Goal: Information Seeking & Learning: Learn about a topic

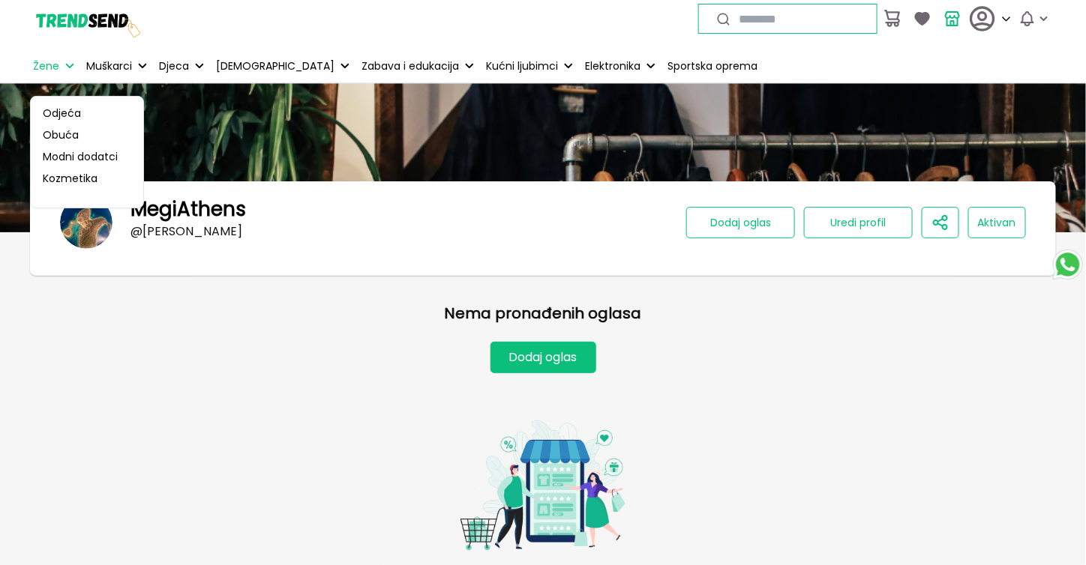
click at [49, 63] on p "Žene" at bounding box center [46, 66] width 26 height 16
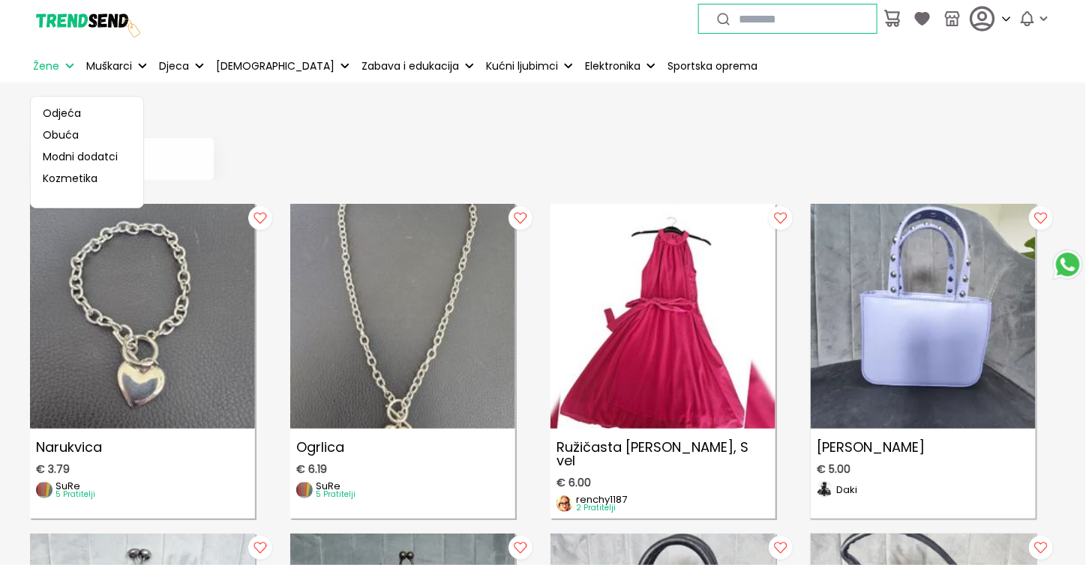
click at [49, 71] on p "Žene" at bounding box center [46, 66] width 26 height 16
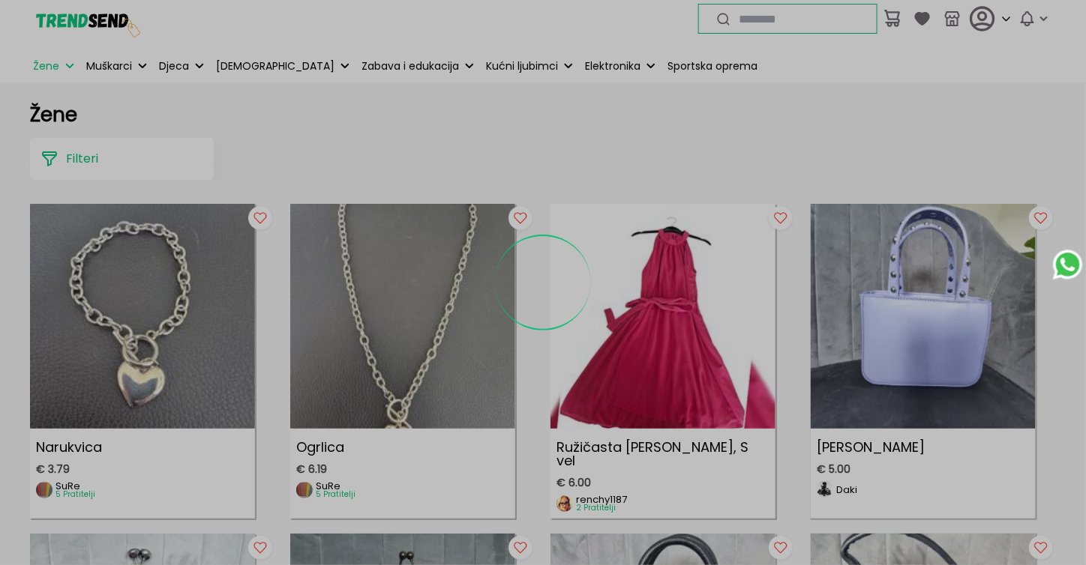
click at [56, 65] on div at bounding box center [543, 282] width 1086 height 565
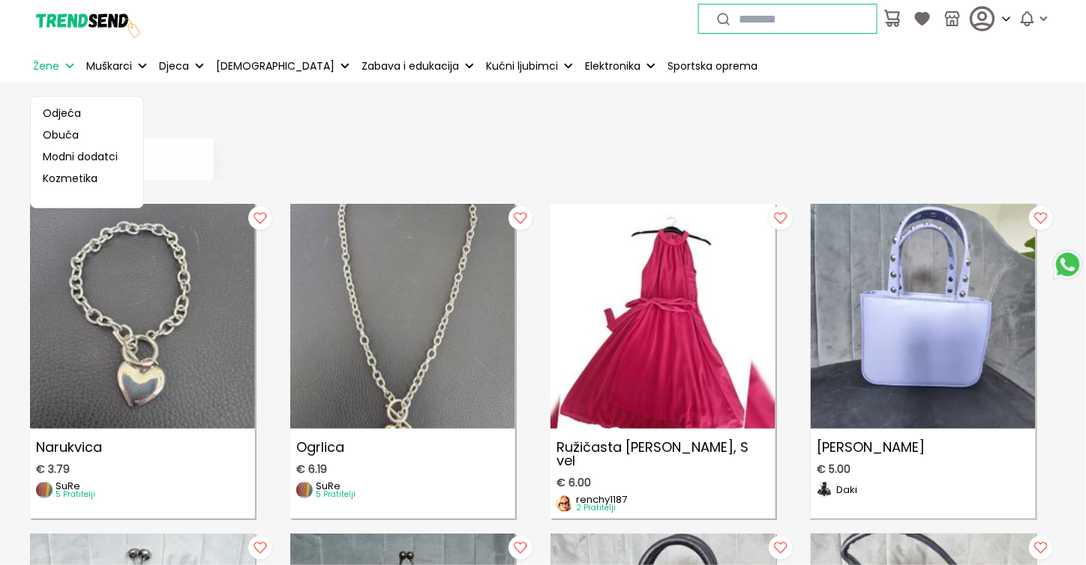
click at [55, 68] on p "Žene" at bounding box center [46, 66] width 26 height 16
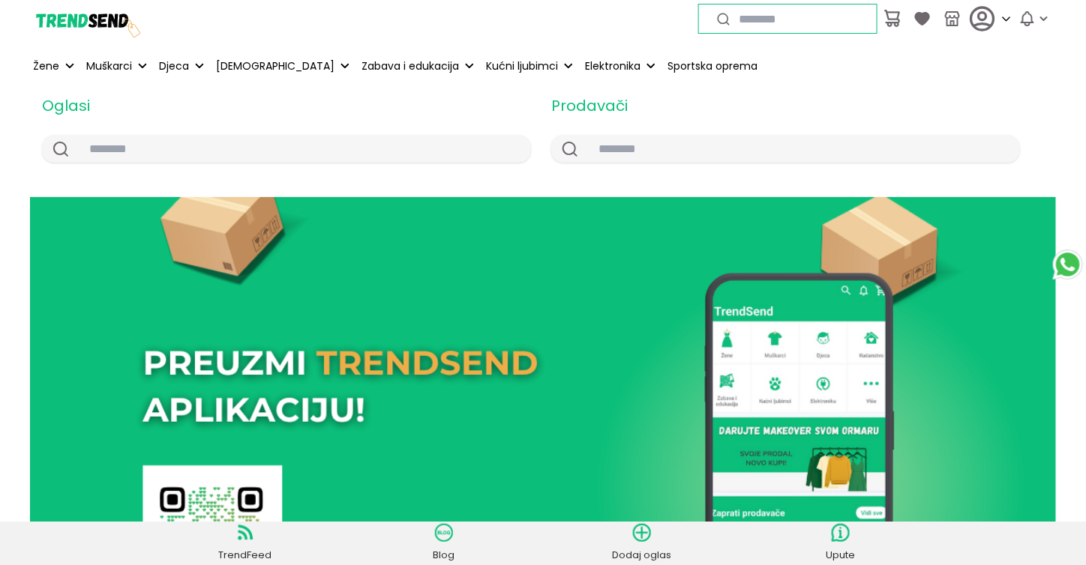
scroll to position [1574, 0]
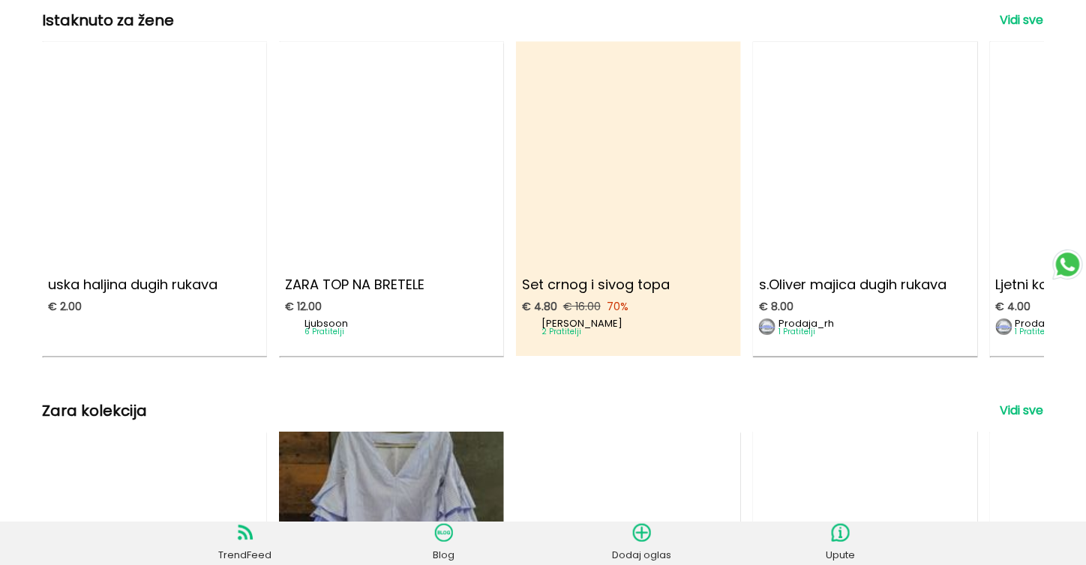
click at [630, 140] on img at bounding box center [628, 147] width 247 height 247
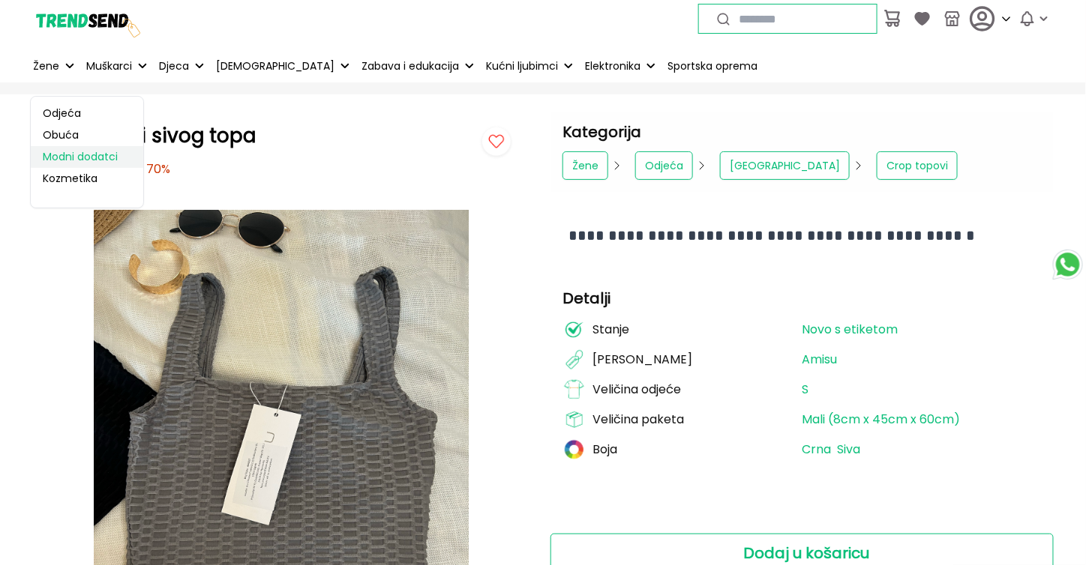
click at [87, 157] on link "Modni dodatci" at bounding box center [87, 157] width 112 height 22
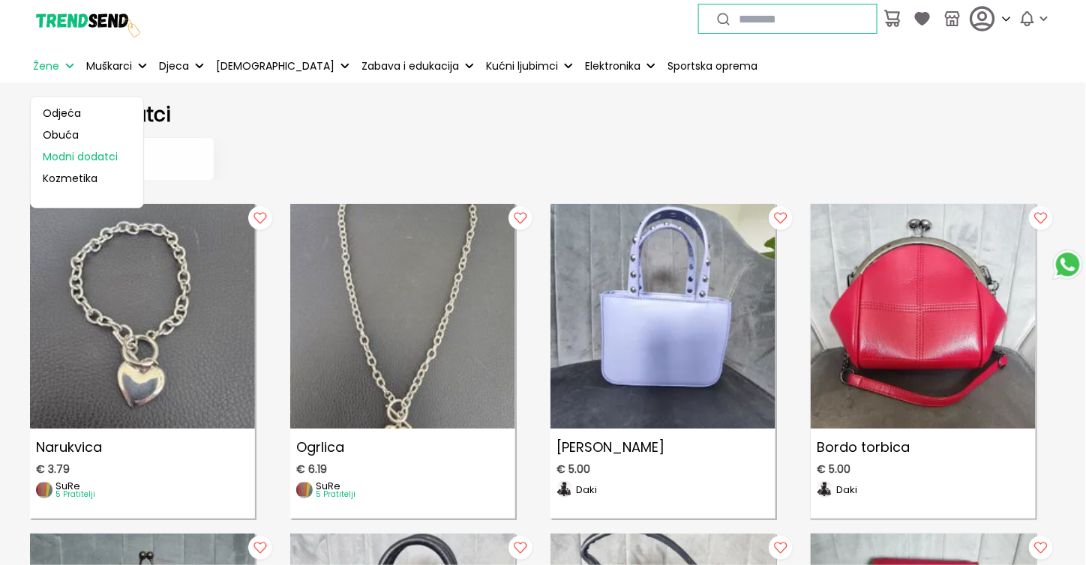
click at [55, 70] on p "Žene" at bounding box center [46, 66] width 26 height 16
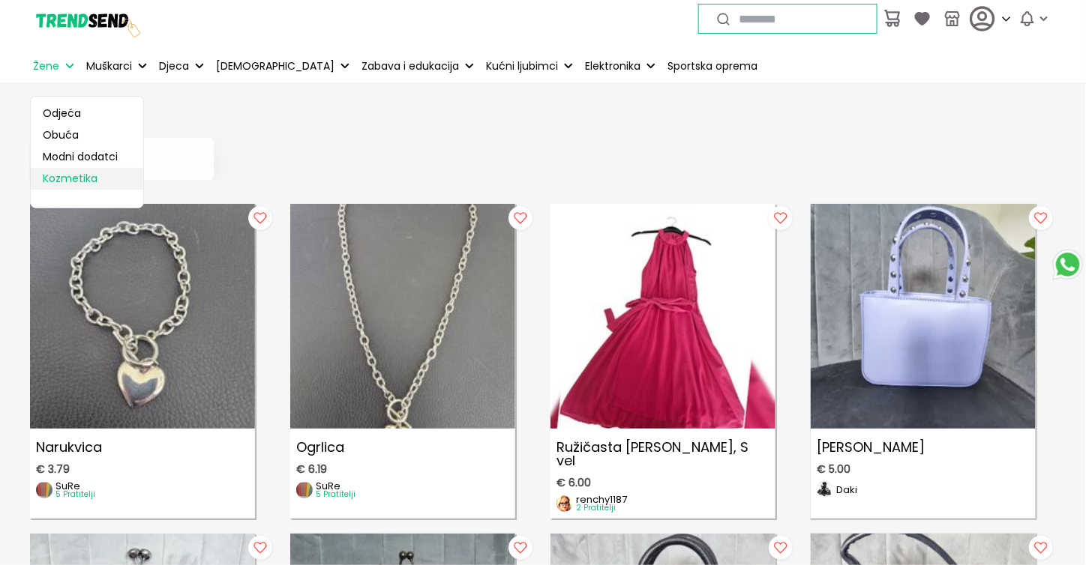
click at [75, 181] on link "Kozmetika" at bounding box center [87, 179] width 112 height 22
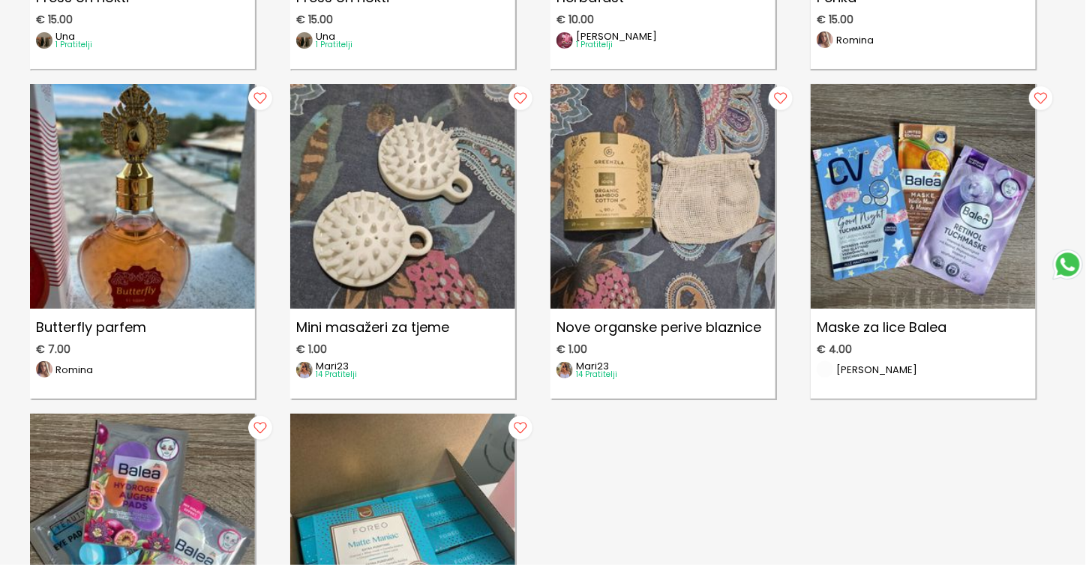
scroll to position [2549, 0]
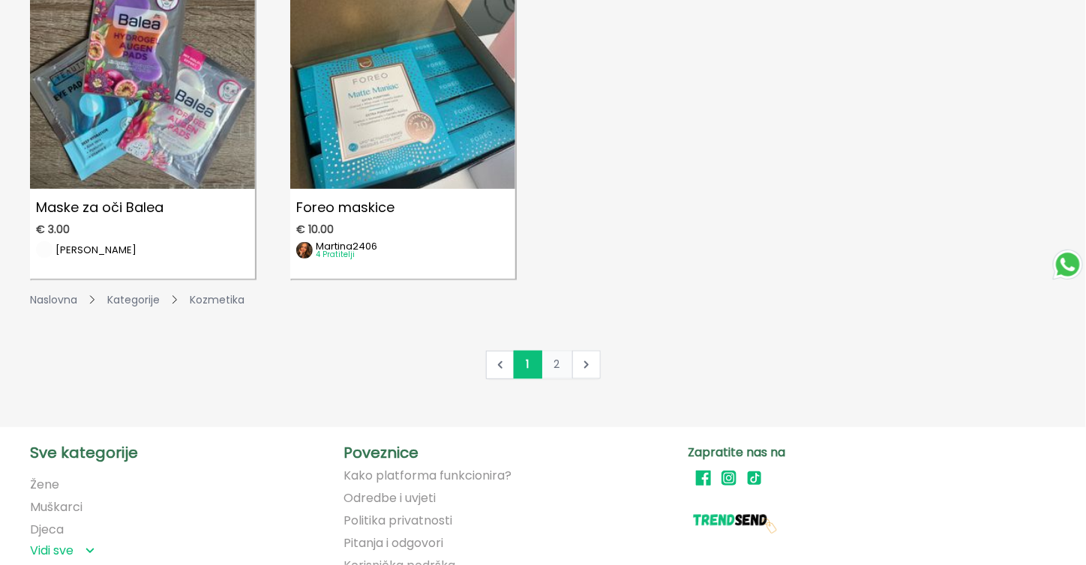
click at [559, 366] on link "2" at bounding box center [556, 365] width 31 height 28
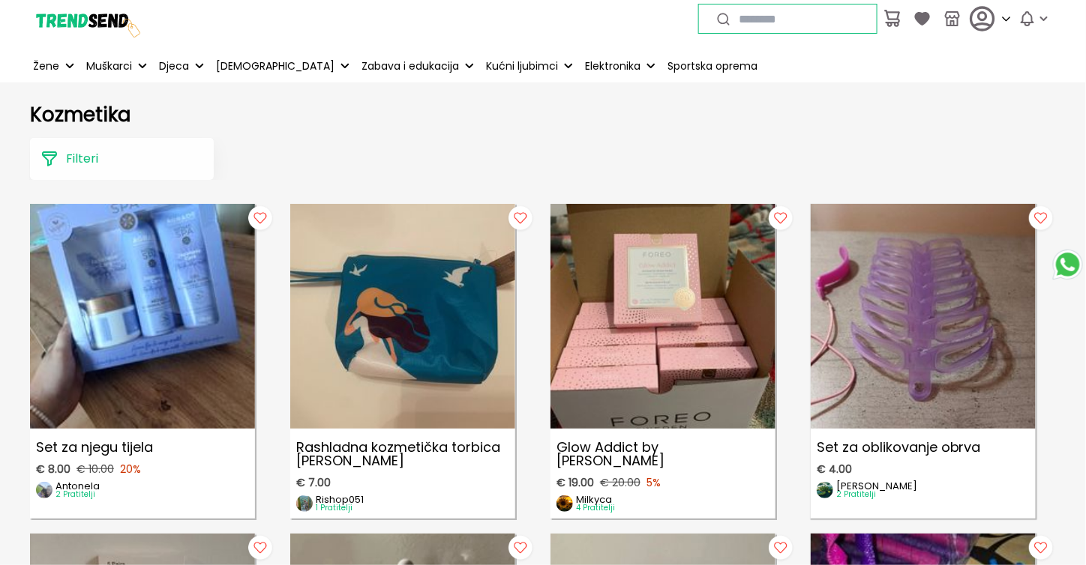
click at [75, 160] on p "Filteri" at bounding box center [82, 159] width 32 height 18
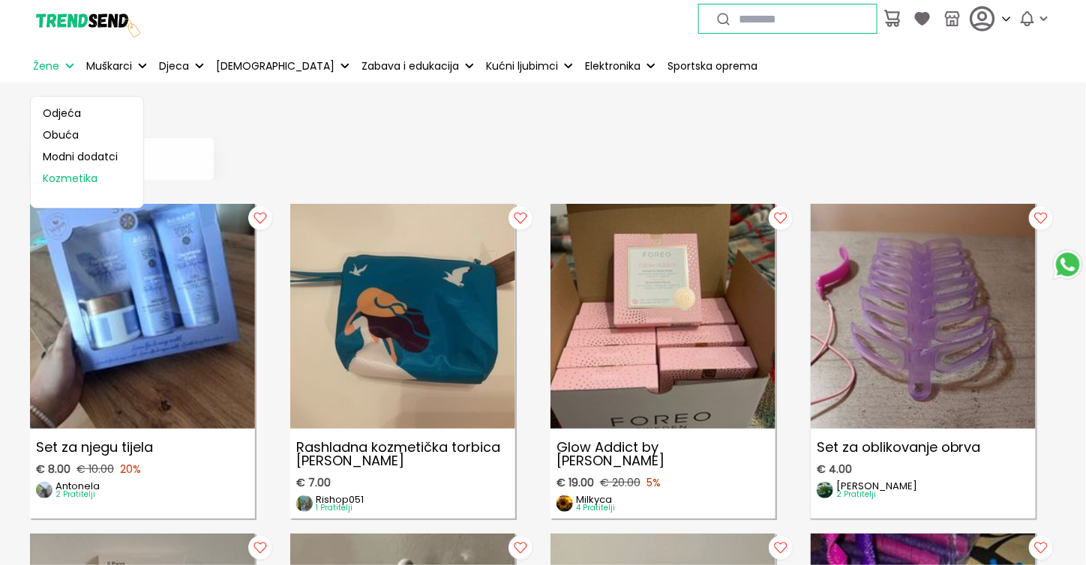
click at [54, 64] on p "Žene" at bounding box center [46, 66] width 26 height 16
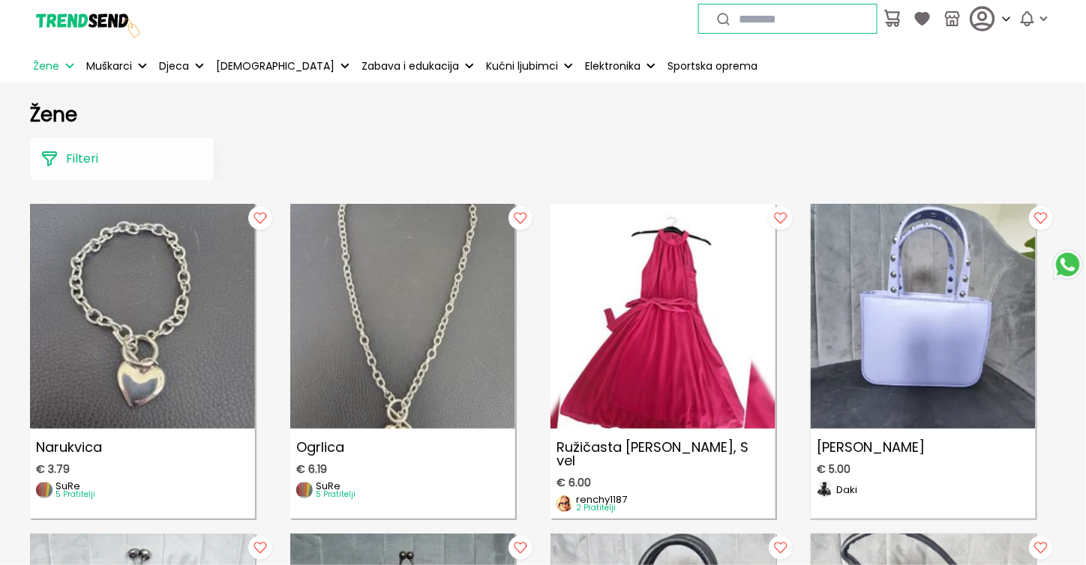
click at [82, 156] on p "Filteri" at bounding box center [82, 159] width 32 height 18
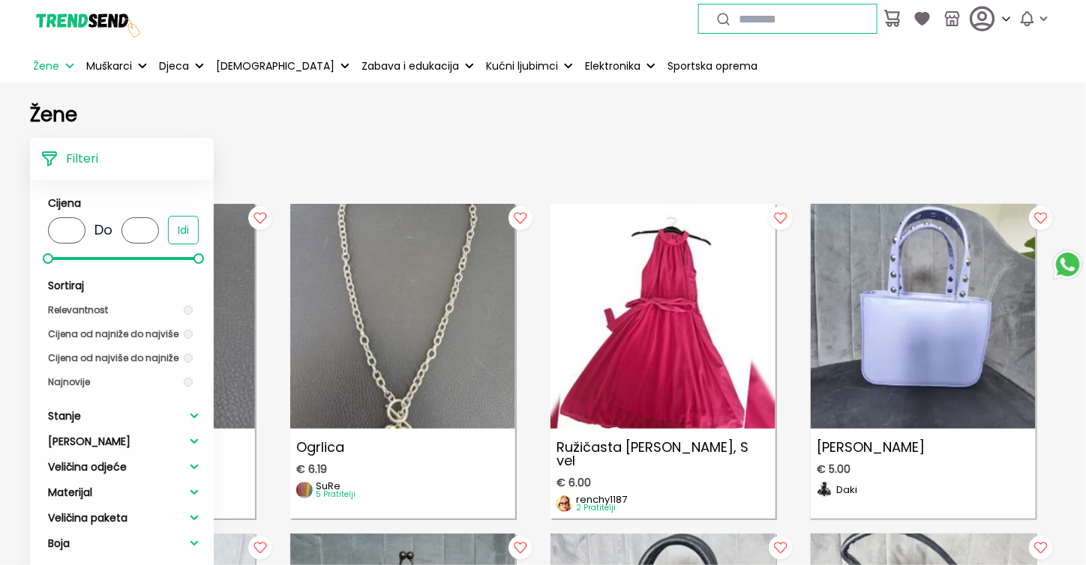
click at [78, 380] on span "Najnovije" at bounding box center [69, 382] width 42 height 13
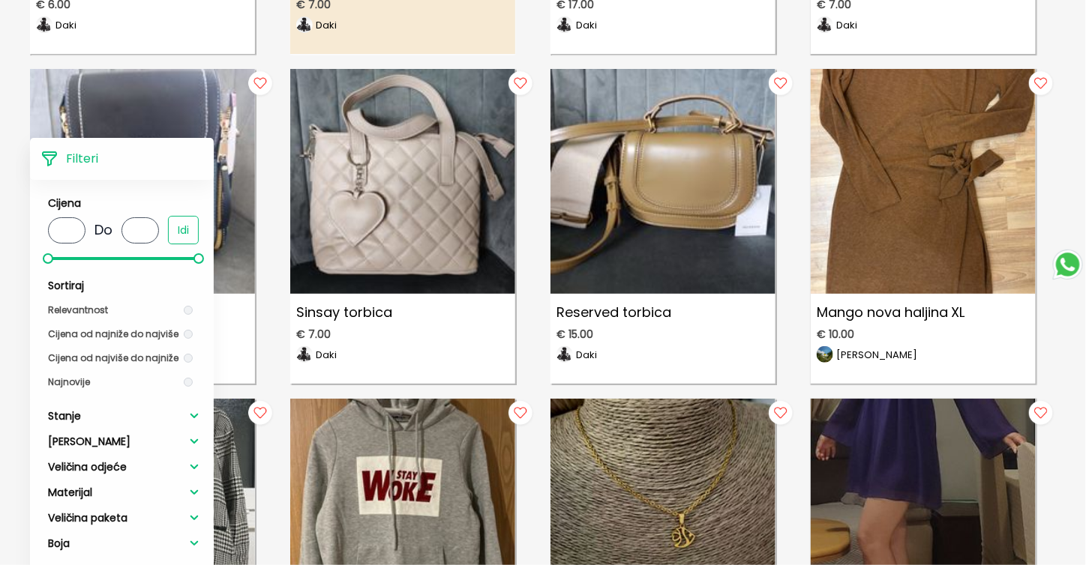
scroll to position [1199, 0]
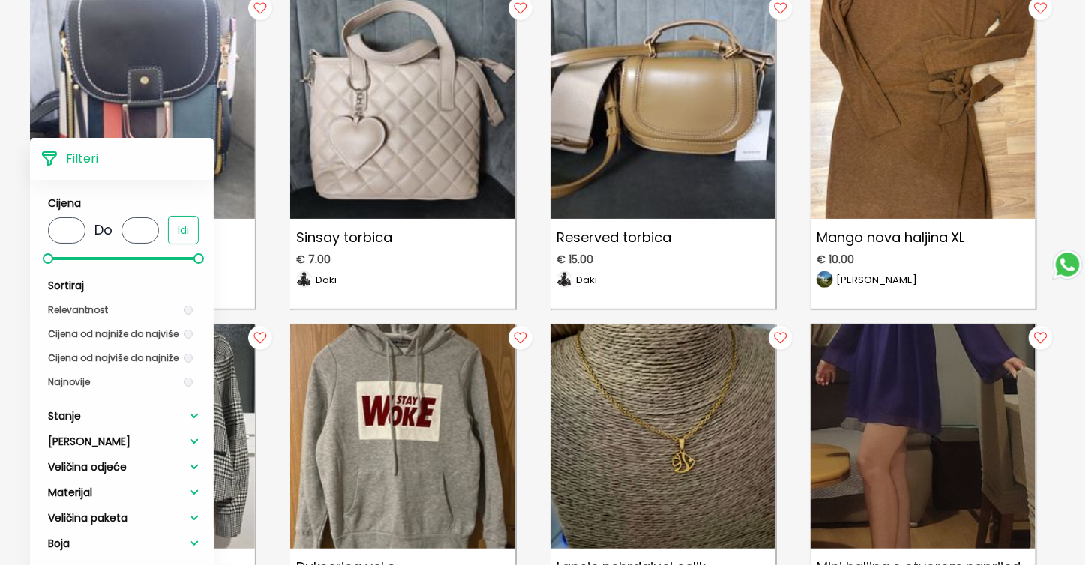
click at [1073, 153] on div "Žene Filteri Cijena * Do * Idi Sortiraj Relevantnost Cijena od najniže do najvi…" at bounding box center [543, 330] width 1086 height 2894
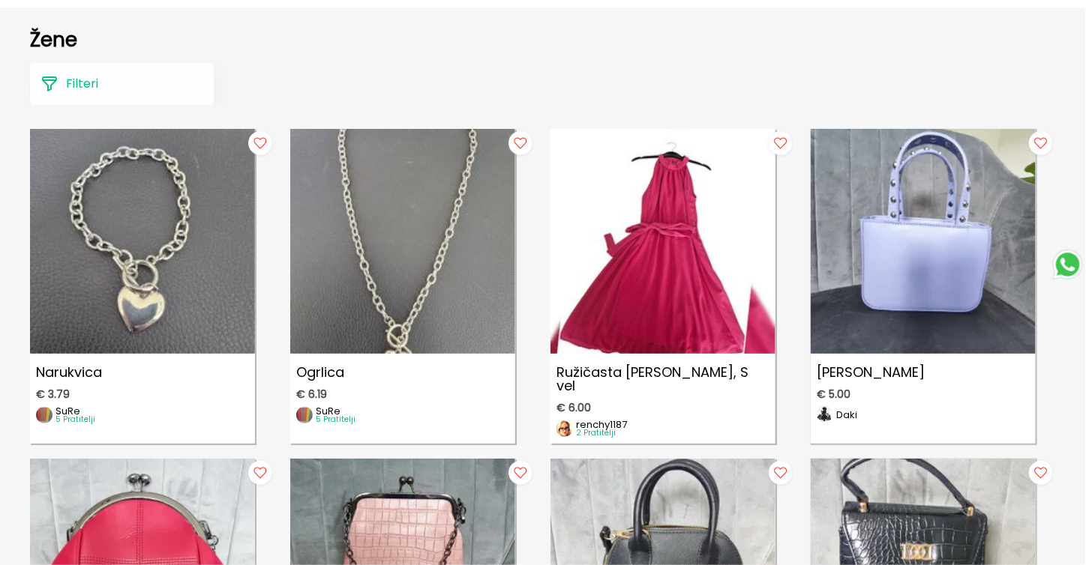
scroll to position [0, 0]
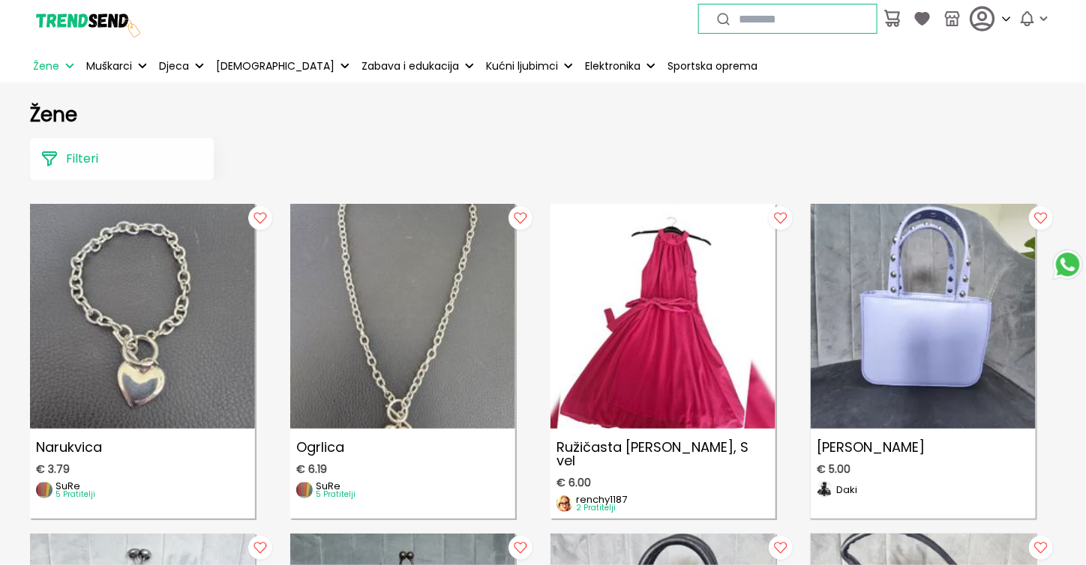
click at [1066, 260] on icon at bounding box center [1068, 265] width 24 height 24
